Goal: Find specific page/section: Find specific page/section

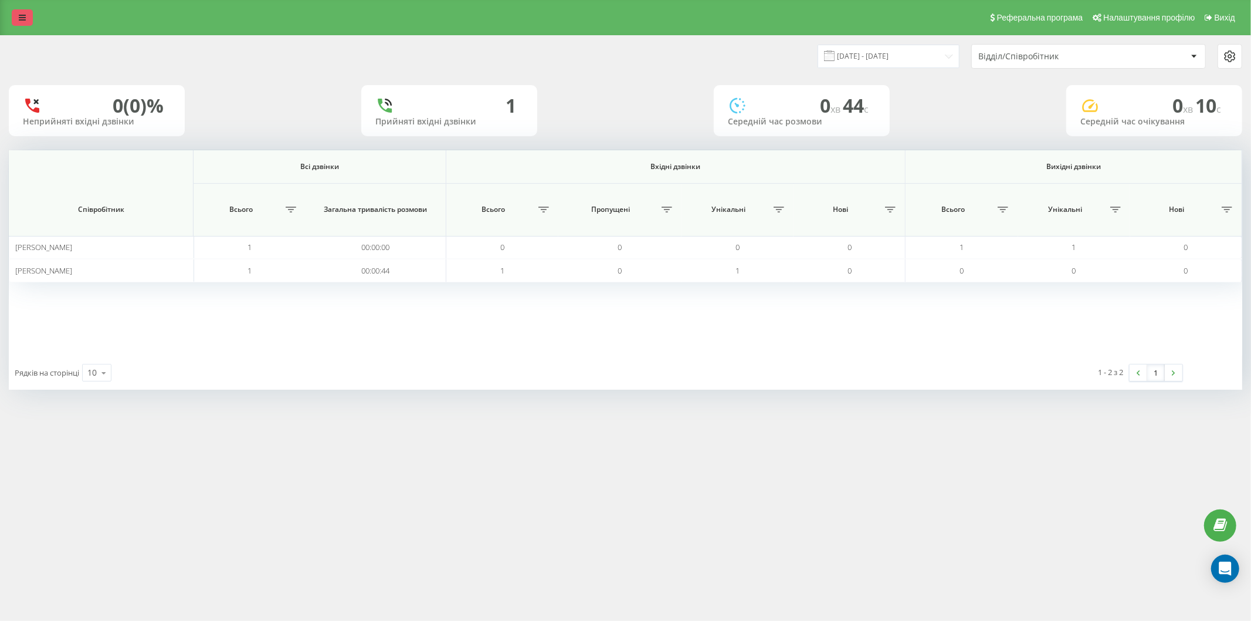
click at [24, 16] on icon at bounding box center [22, 17] width 7 height 8
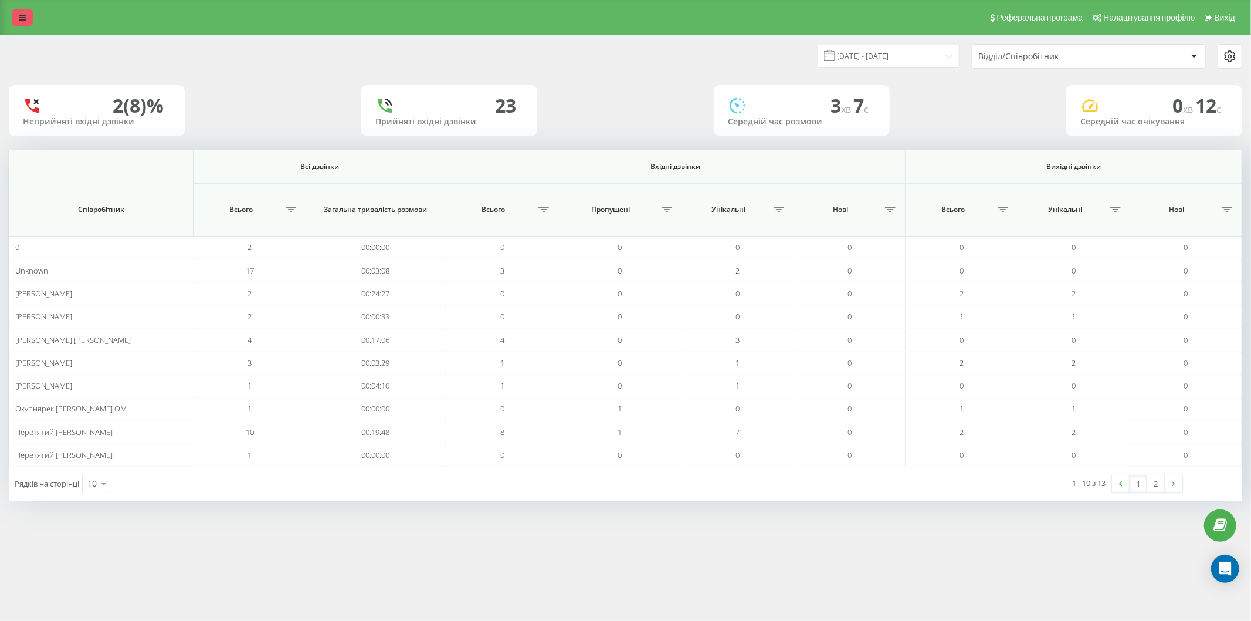
click at [13, 20] on link at bounding box center [22, 17] width 21 height 16
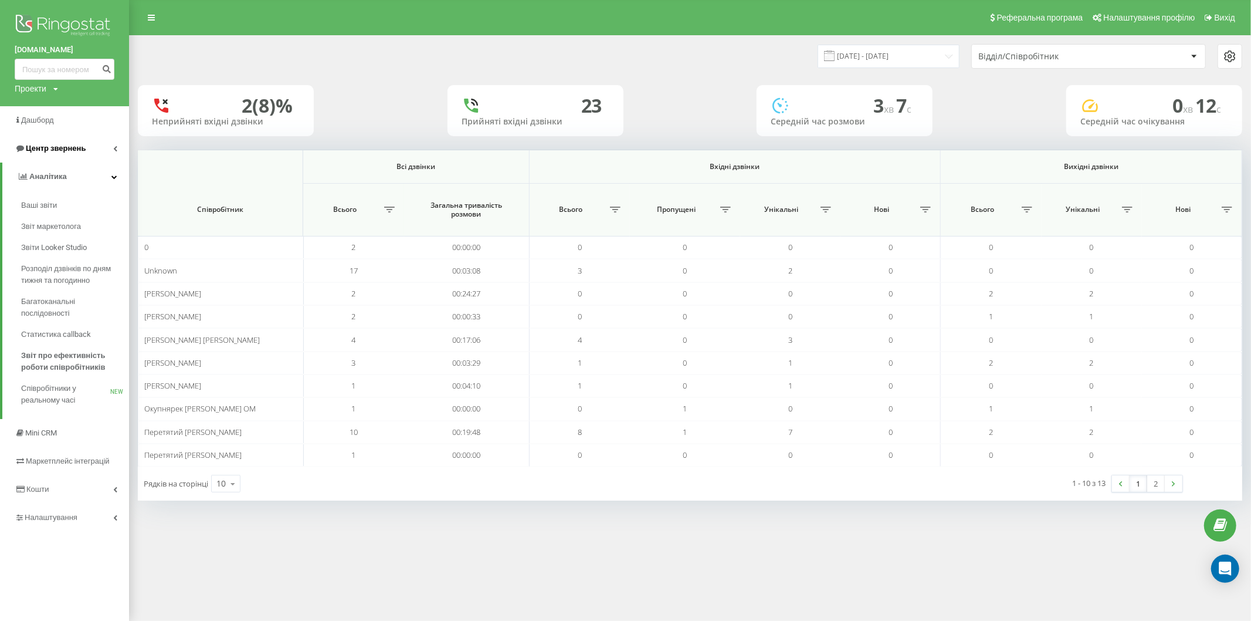
click at [76, 153] on span "Центр звернень" at bounding box center [56, 148] width 60 height 9
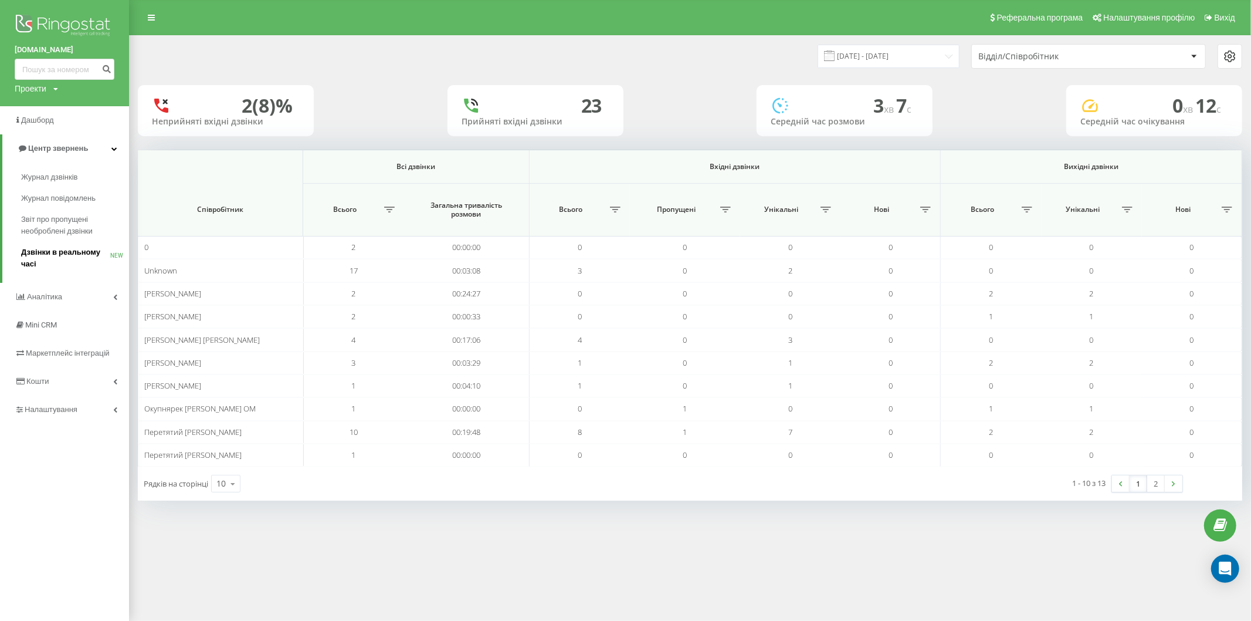
click at [84, 251] on span "Дзвінки в реальному часі" at bounding box center [65, 257] width 89 height 23
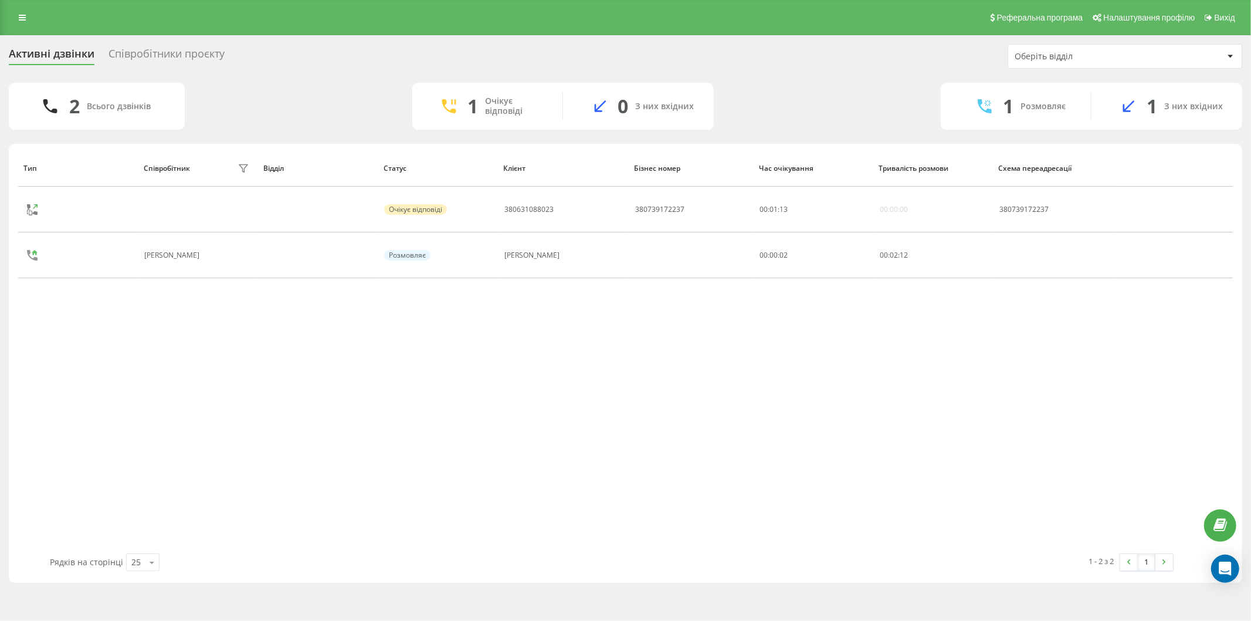
drag, startPoint x: 130, startPoint y: 414, endPoint x: 139, endPoint y: 323, distance: 90.8
click at [130, 414] on div "Тип Співробітник фільтру Відділ Статус Клієнт Бізнес номер Час очікування Трива…" at bounding box center [625, 352] width 1215 height 404
